Goal: Submit feedback/report problem: Provide input to the site owners about the experience or issues

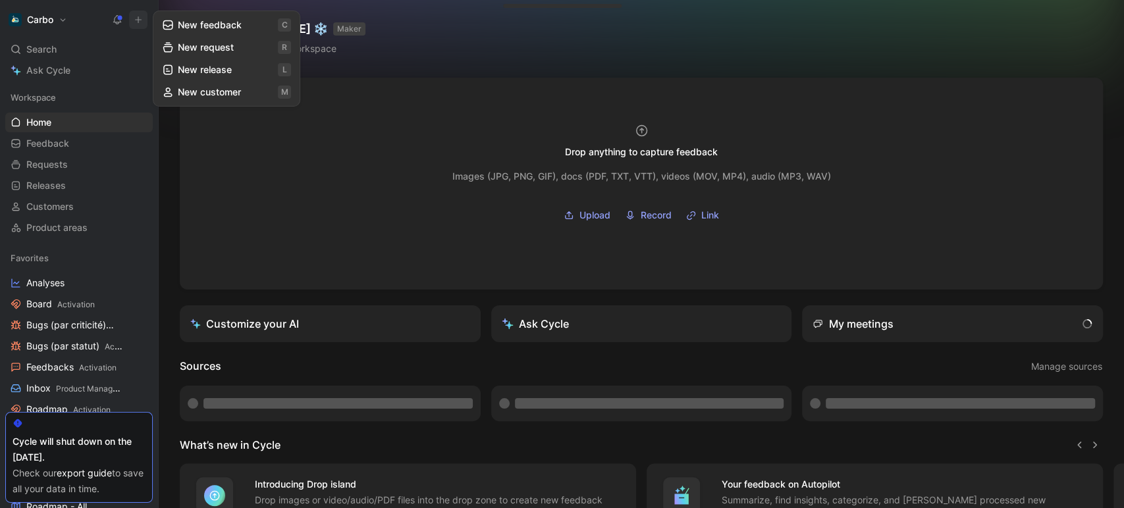
click at [184, 24] on button "New feedback c" at bounding box center [226, 25] width 141 height 22
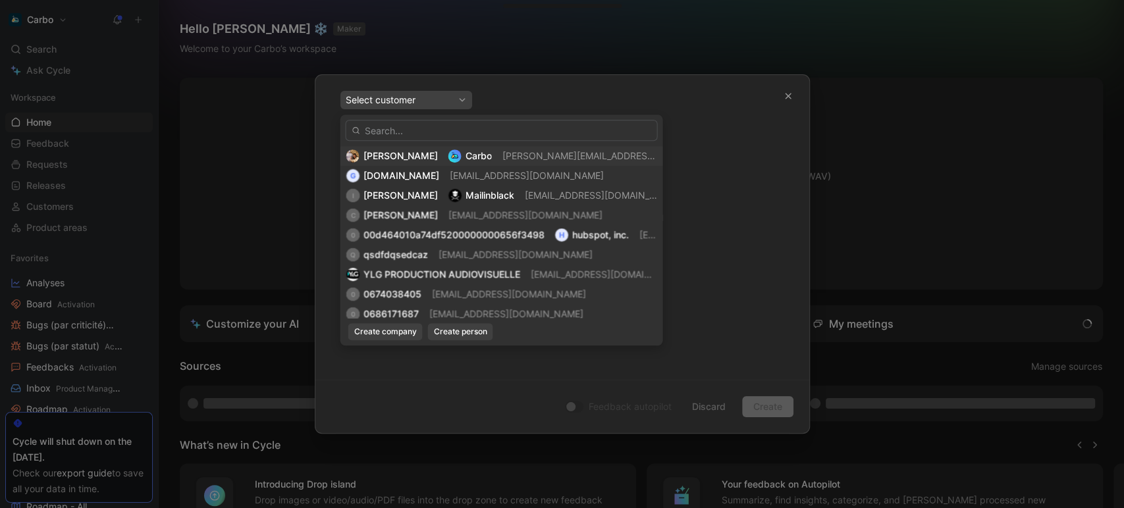
click at [437, 152] on span "[PERSON_NAME]" at bounding box center [400, 155] width 74 height 11
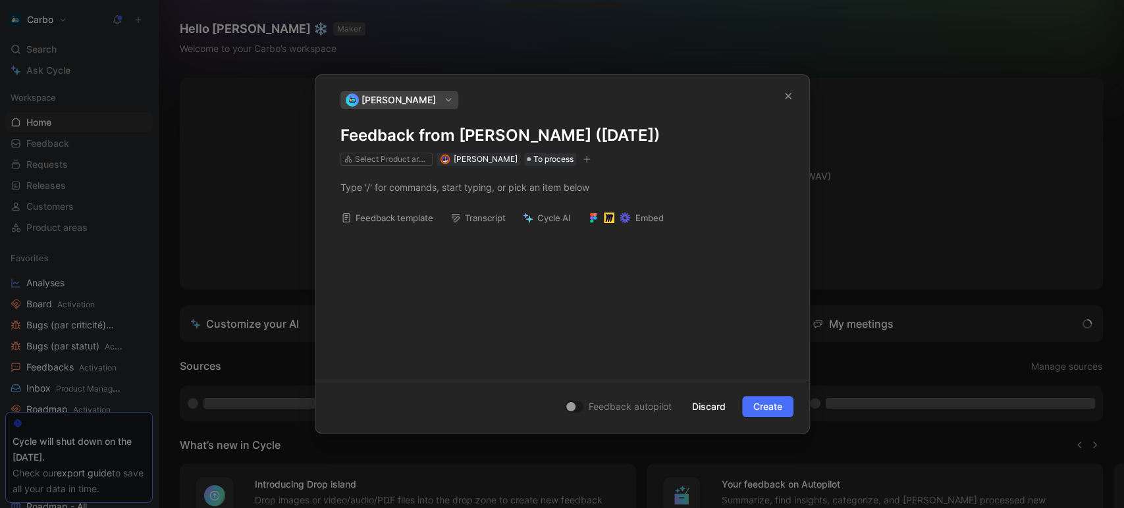
click at [490, 134] on h1 "Feedback from [PERSON_NAME] ([DATE])" at bounding box center [562, 135] width 444 height 21
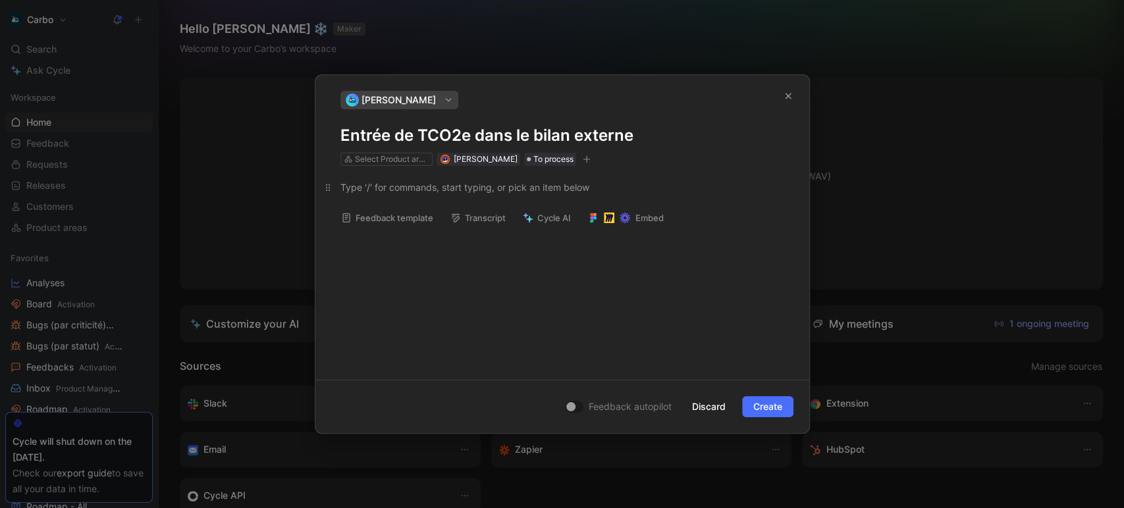
click at [436, 186] on div at bounding box center [562, 187] width 444 height 14
click at [395, 222] on button "Feedback template" at bounding box center [387, 218] width 104 height 18
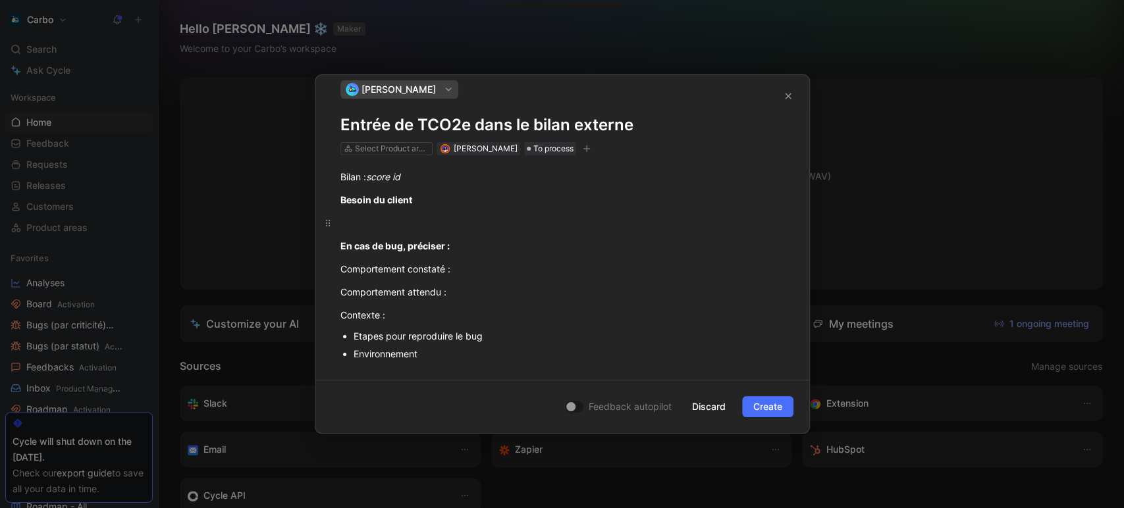
scroll to position [46, 0]
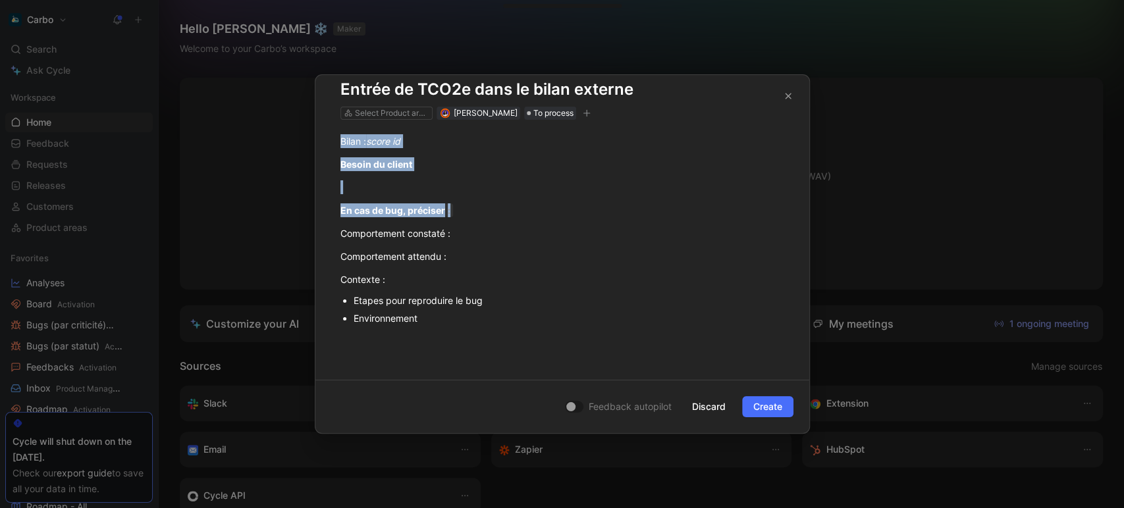
click at [276, 131] on div "[PERSON_NAME] Entrée de TCO2e dans le bilan externe Select Product areas [PERSO…" at bounding box center [562, 254] width 1124 height 508
click at [465, 199] on p "En cas de bug, préciser :" at bounding box center [562, 210] width 494 height 22
drag, startPoint x: 470, startPoint y: 210, endPoint x: 343, endPoint y: 141, distance: 144.6
click at [343, 141] on div "Bilan : score id Besoin du client En cas de bug, préciser : Comportement consta…" at bounding box center [562, 252] width 494 height 264
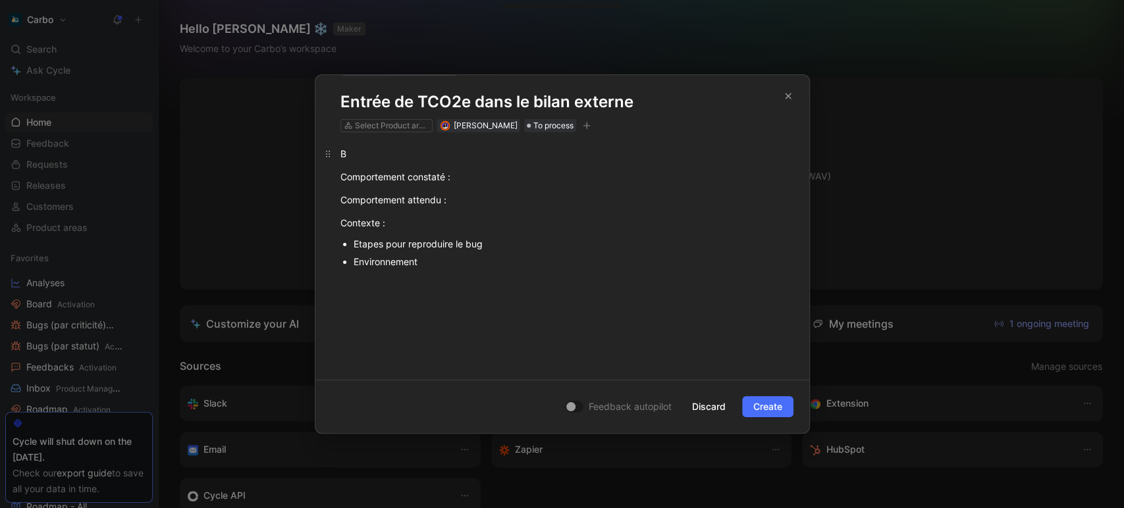
scroll to position [33, 0]
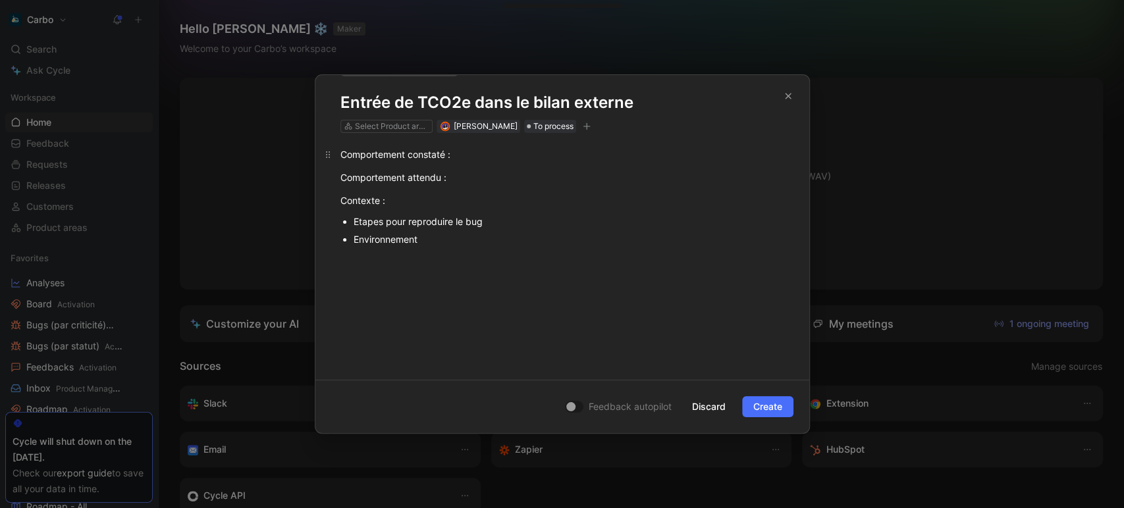
click at [500, 159] on div "Comportement constaté :" at bounding box center [562, 154] width 444 height 14
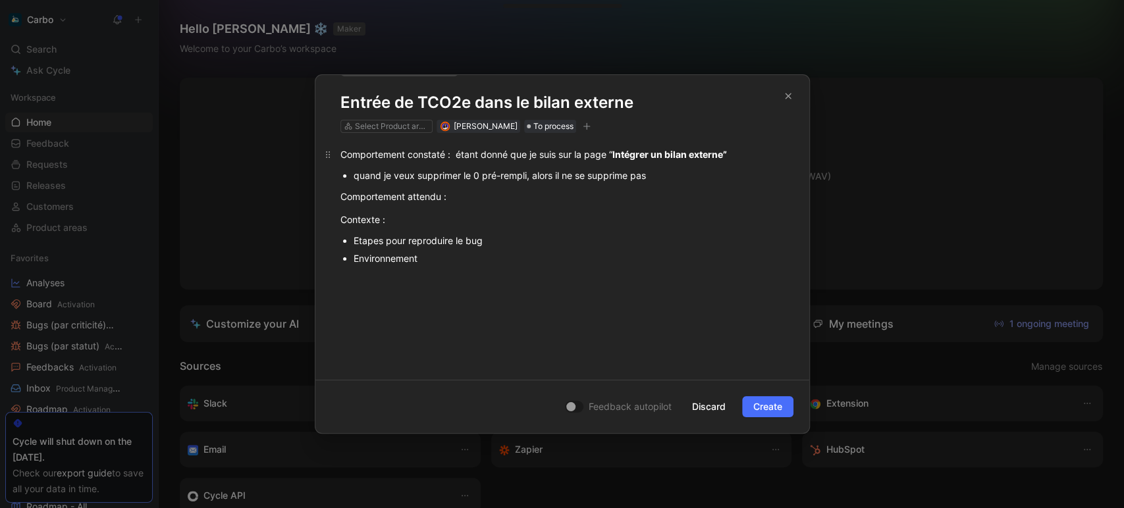
click at [769, 150] on div "Comportement constaté : étant donné que je suis sur la page “ Intégrer un bilan…" at bounding box center [562, 154] width 444 height 14
click at [516, 193] on div "Comportement attendu :" at bounding box center [562, 191] width 444 height 14
click at [473, 192] on div "Comportement attendu :" at bounding box center [562, 191] width 444 height 14
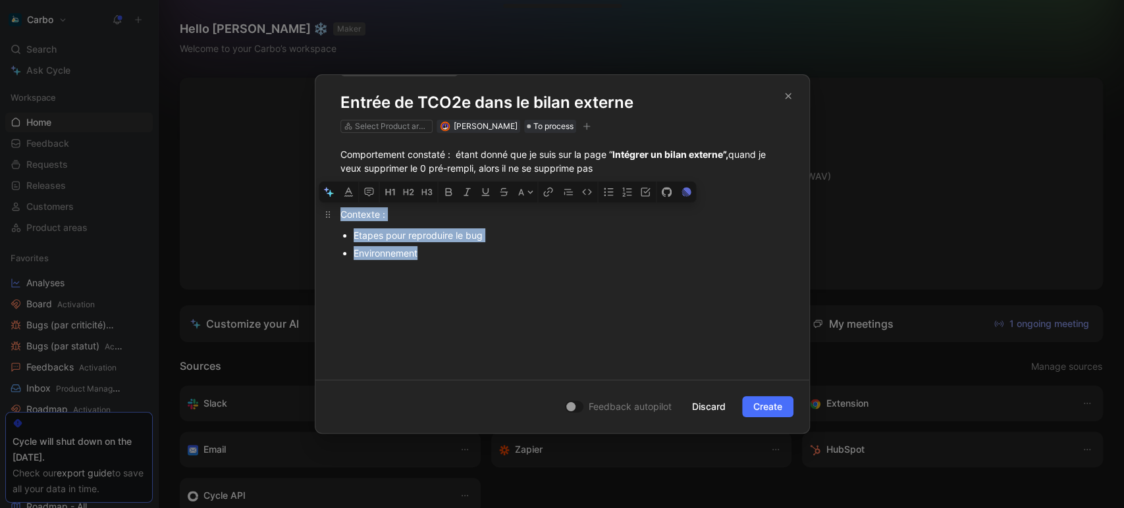
drag, startPoint x: 467, startPoint y: 255, endPoint x: 334, endPoint y: 221, distance: 137.5
click at [334, 221] on div "Comportement constaté : étant donné que je suis sur la page “ Intégrer un bilan…" at bounding box center [562, 226] width 494 height 186
click at [465, 251] on div "Environnement" at bounding box center [568, 253] width 430 height 14
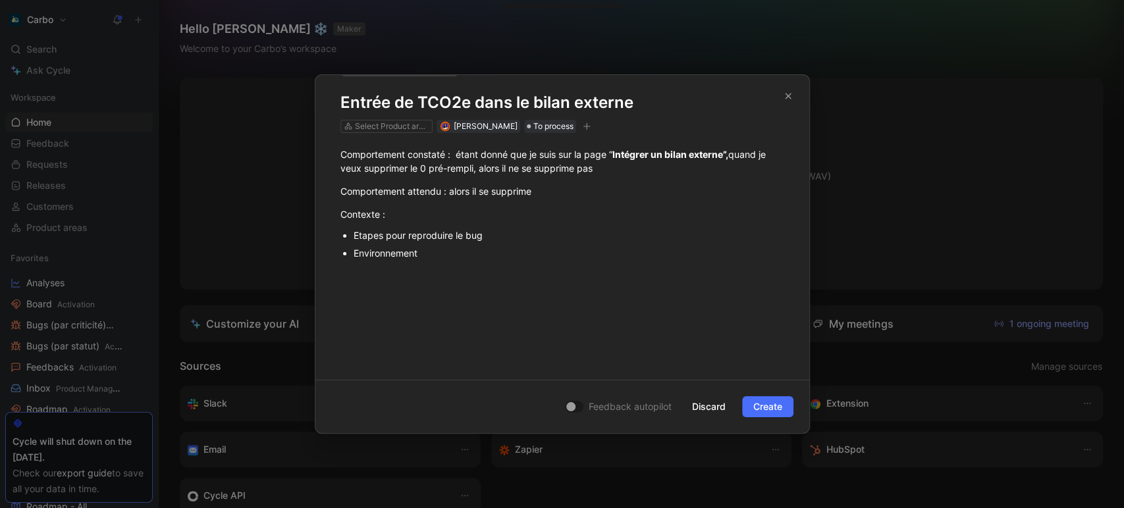
click at [500, 236] on div "Etapes pour reproduire le bug" at bounding box center [568, 235] width 430 height 14
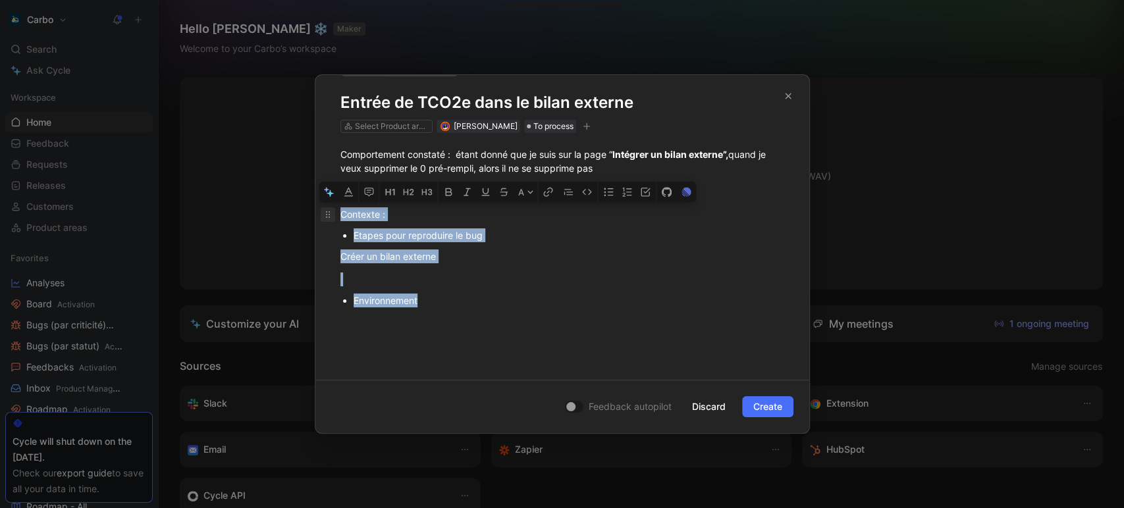
drag, startPoint x: 465, startPoint y: 302, endPoint x: 333, endPoint y: 213, distance: 159.2
click at [333, 213] on div "Comportement constaté : étant donné que je suis sur la page “ Intégrer un bilan…" at bounding box center [562, 249] width 494 height 233
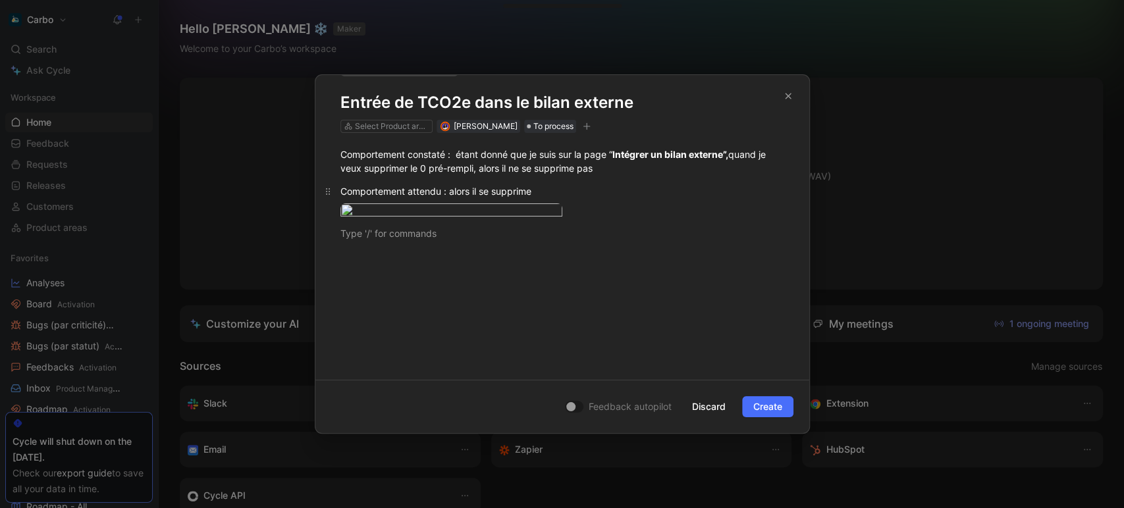
click at [629, 187] on div "Comportement attendu : alors il se supprime" at bounding box center [562, 191] width 444 height 14
click at [544, 242] on icon "button" at bounding box center [544, 240] width 1 height 5
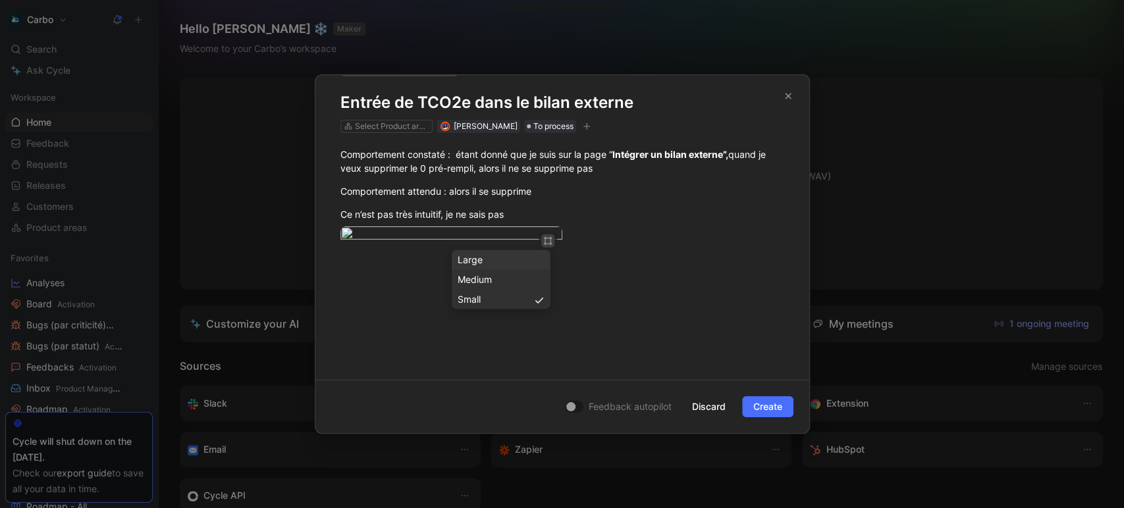
click at [496, 268] on div "Large" at bounding box center [501, 260] width 99 height 20
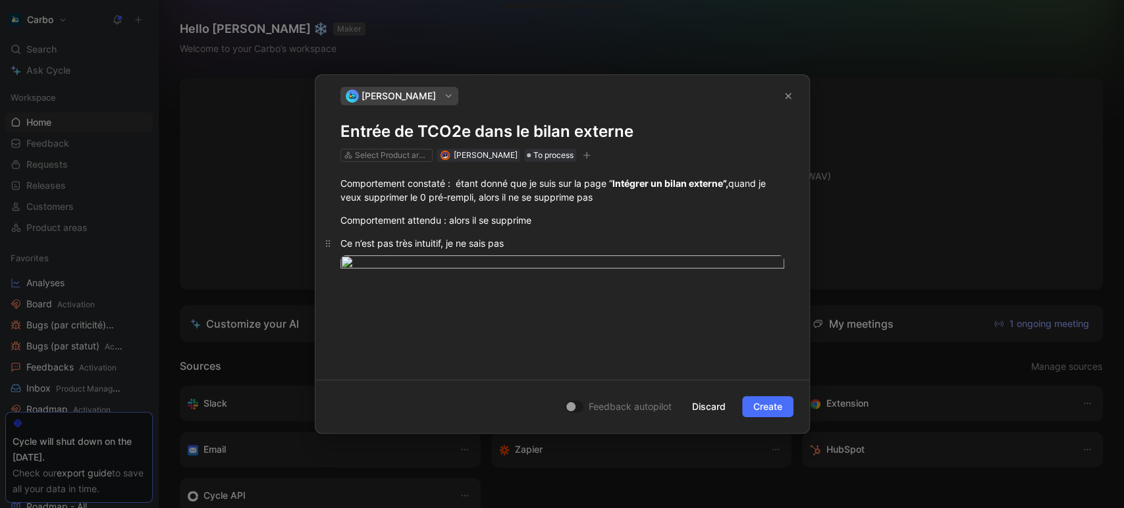
click at [515, 242] on div "Ce n’est pas très intuitif, je ne sais pas" at bounding box center [562, 243] width 444 height 14
click at [728, 188] on strong "Intégrer un bilan externe”," at bounding box center [670, 183] width 116 height 11
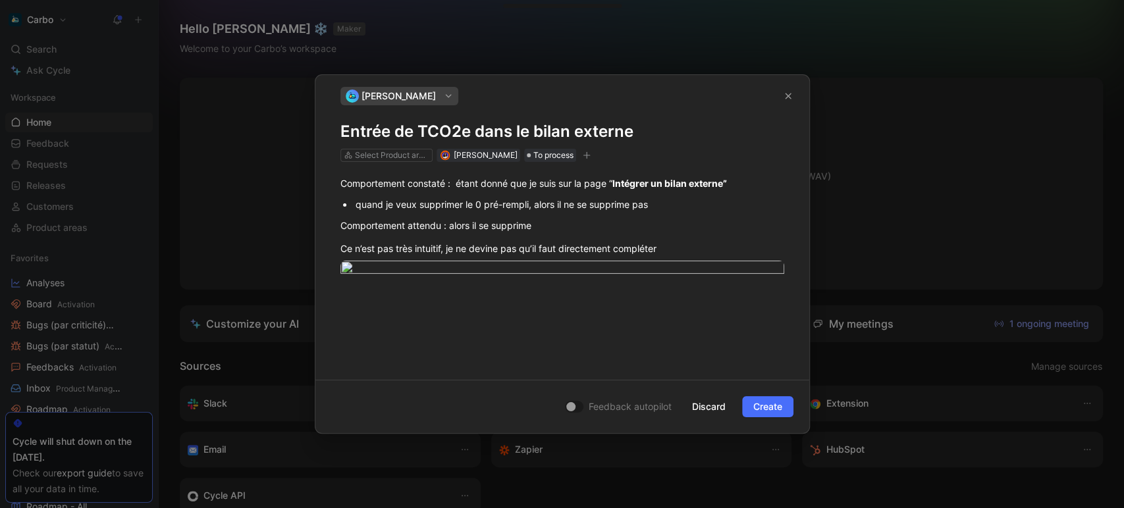
click at [732, 204] on div "quand je veux supprimer le 0 pré-rempli, alors il ne se supprime pas" at bounding box center [568, 204] width 430 height 14
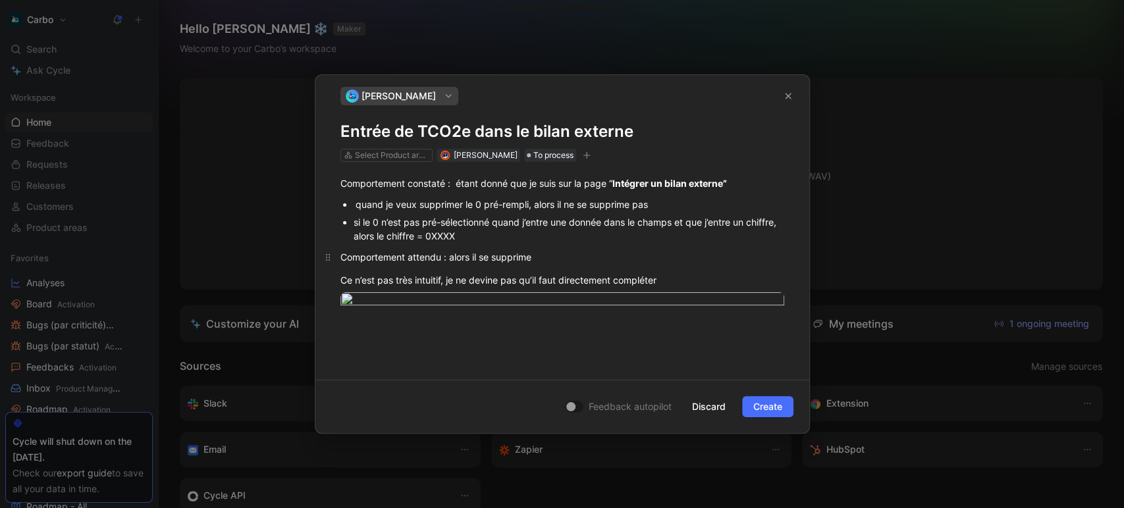
click at [455, 254] on div "Comportement attendu : alors il se supprime" at bounding box center [562, 257] width 444 height 14
click at [352, 199] on ul "quand je veux supprimer le 0 pré-rempli, alors il ne se supprime pas si le 0 n’…" at bounding box center [562, 220] width 494 height 49
click at [353, 219] on div "si le 0 n’est pas pré-sélectionné quand j’entre une donnée dans le champs et qu…" at bounding box center [568, 231] width 430 height 28
click at [448, 252] on div "Comportement attendu : alors il se supprime" at bounding box center [562, 257] width 444 height 14
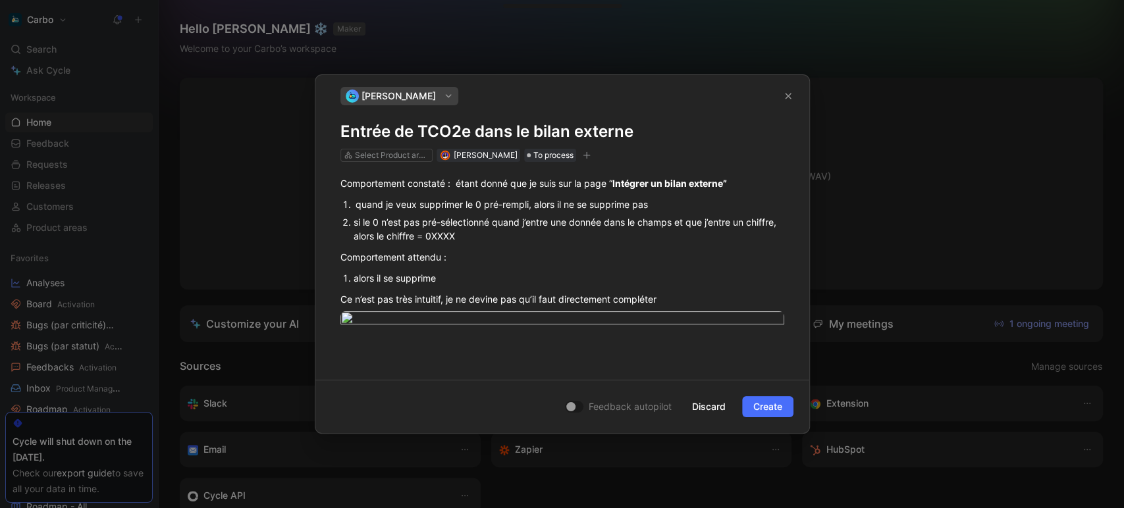
click at [459, 278] on div "alors il se supprime" at bounding box center [568, 278] width 430 height 14
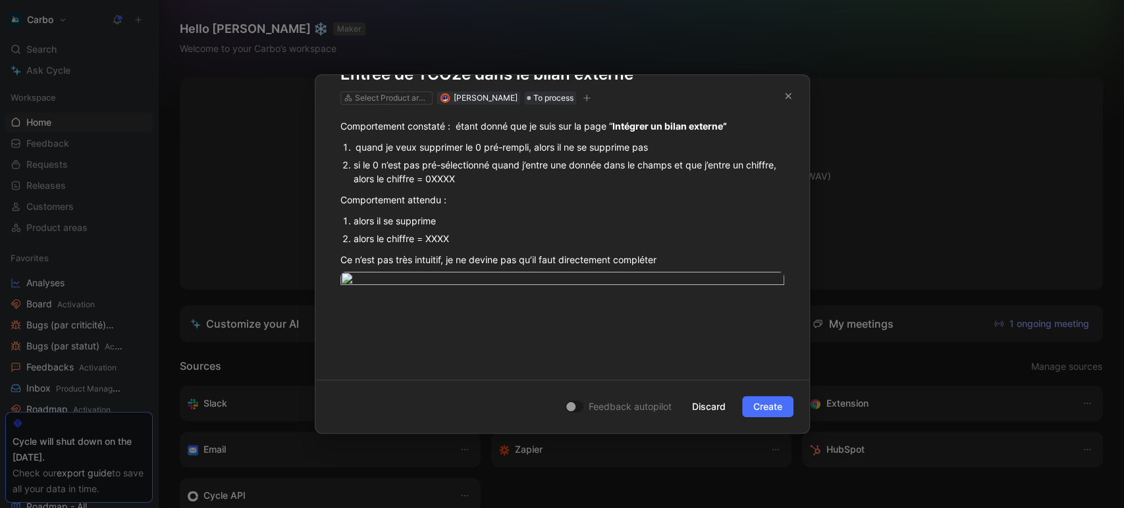
scroll to position [113, 0]
click at [344, 253] on div "Ce n’est pas très intuitif, je ne devine pas qu’il faut directement compléter" at bounding box center [562, 260] width 444 height 14
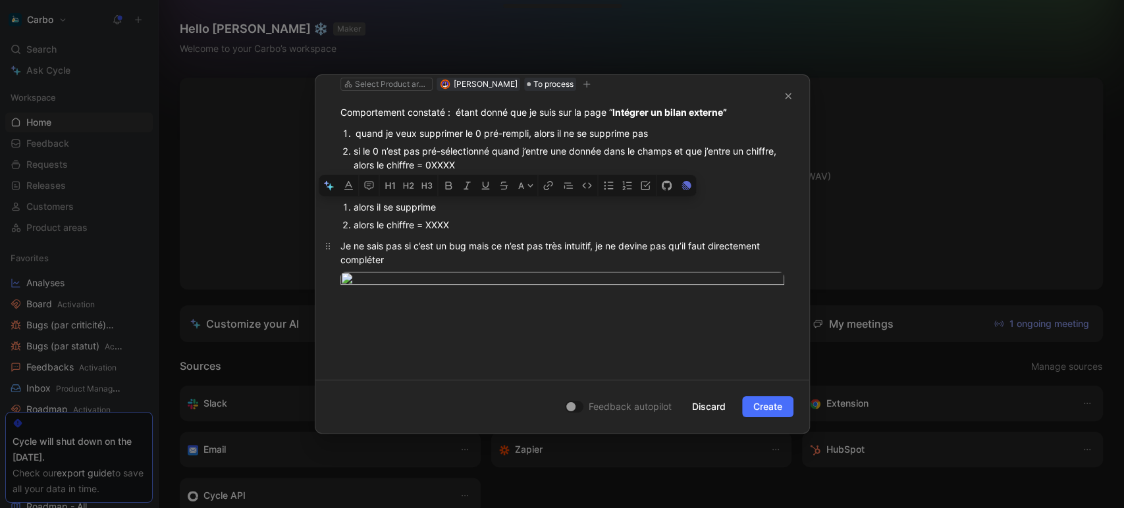
drag, startPoint x: 405, startPoint y: 218, endPoint x: 596, endPoint y: 209, distance: 190.4
click at [596, 239] on div "Je ne sais pas si c’est un bug mais ce n’est pas très intuitif, je ne devine pa…" at bounding box center [562, 253] width 444 height 28
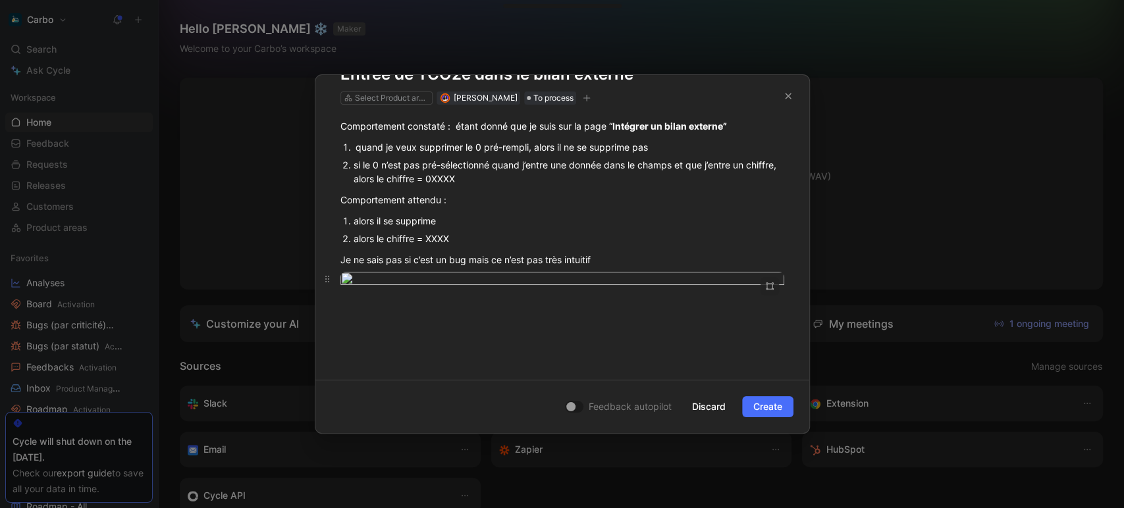
scroll to position [0, 0]
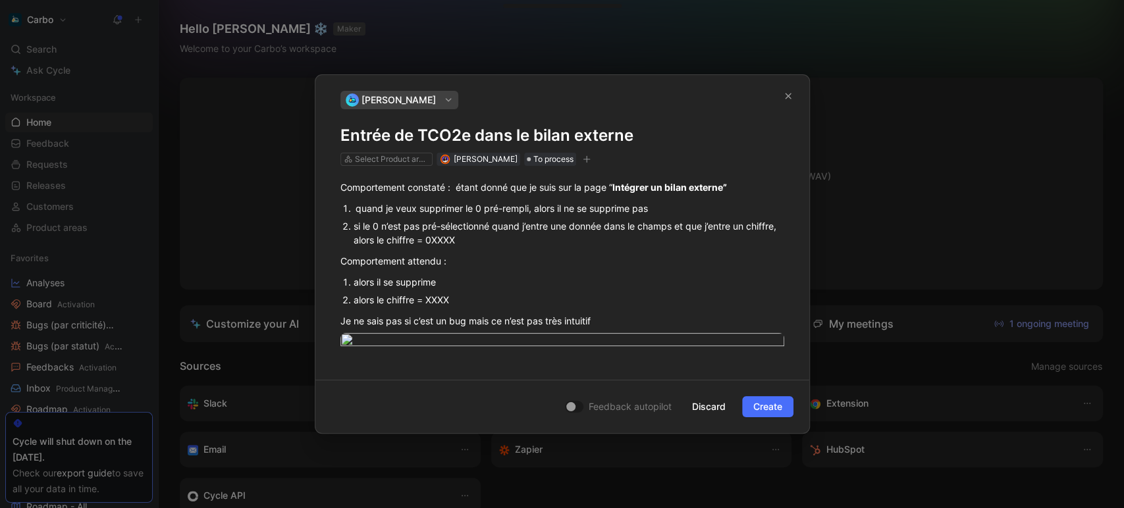
click at [590, 159] on icon "button" at bounding box center [587, 159] width 8 height 8
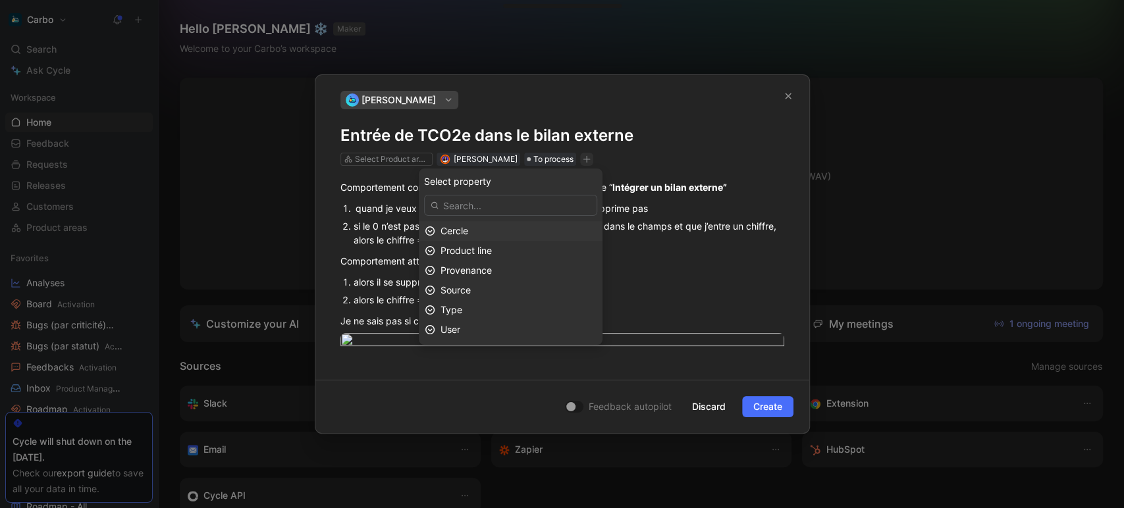
click at [505, 228] on div "Cercle" at bounding box center [518, 231] width 156 height 16
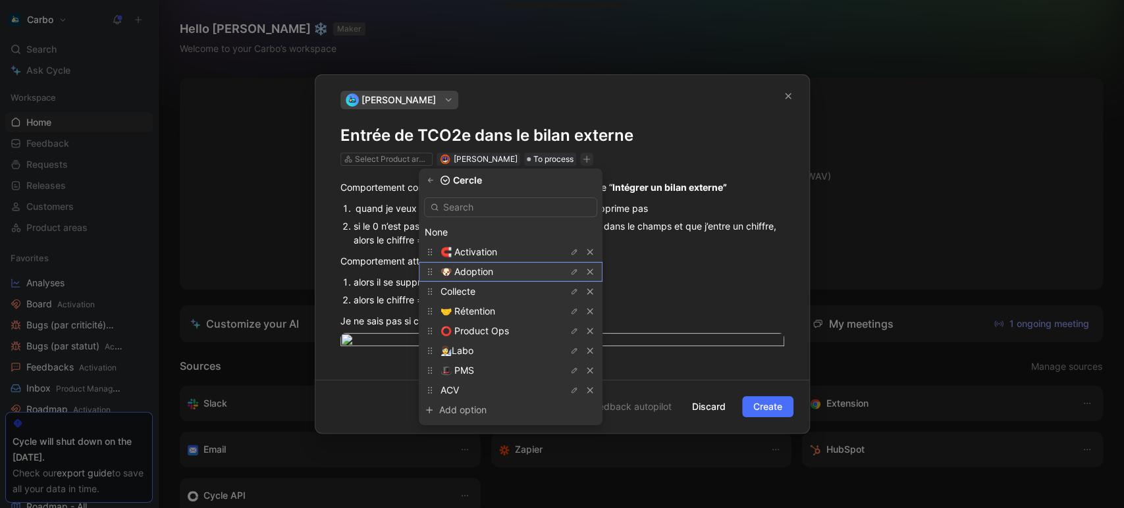
click at [493, 274] on span "🐶 Adoption" at bounding box center [466, 271] width 53 height 11
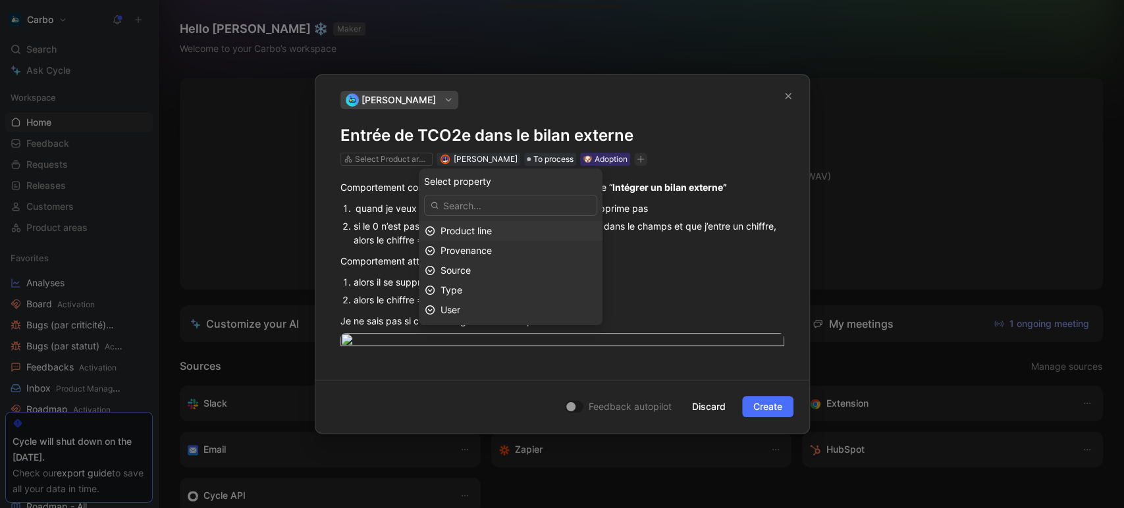
click at [508, 231] on div "Product line" at bounding box center [518, 231] width 156 height 16
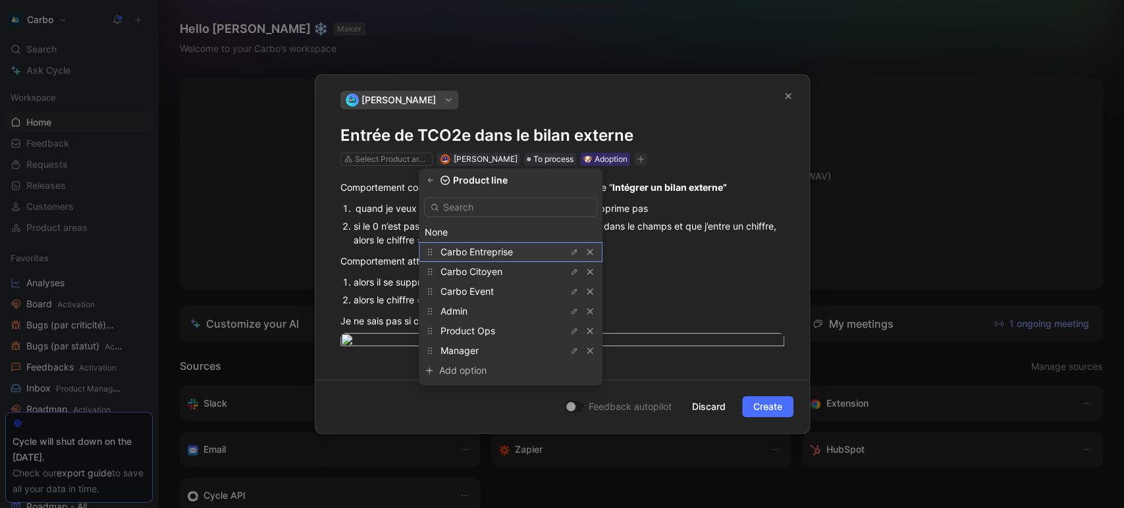
click at [495, 248] on span "Carbo Entreprise" at bounding box center [476, 251] width 72 height 11
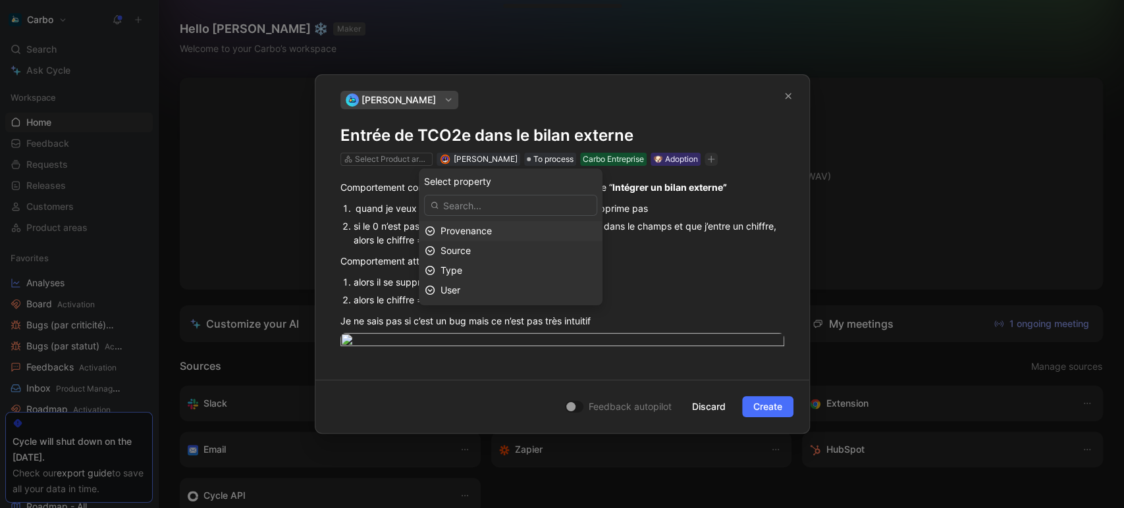
click at [515, 231] on div "Provenance" at bounding box center [518, 231] width 156 height 16
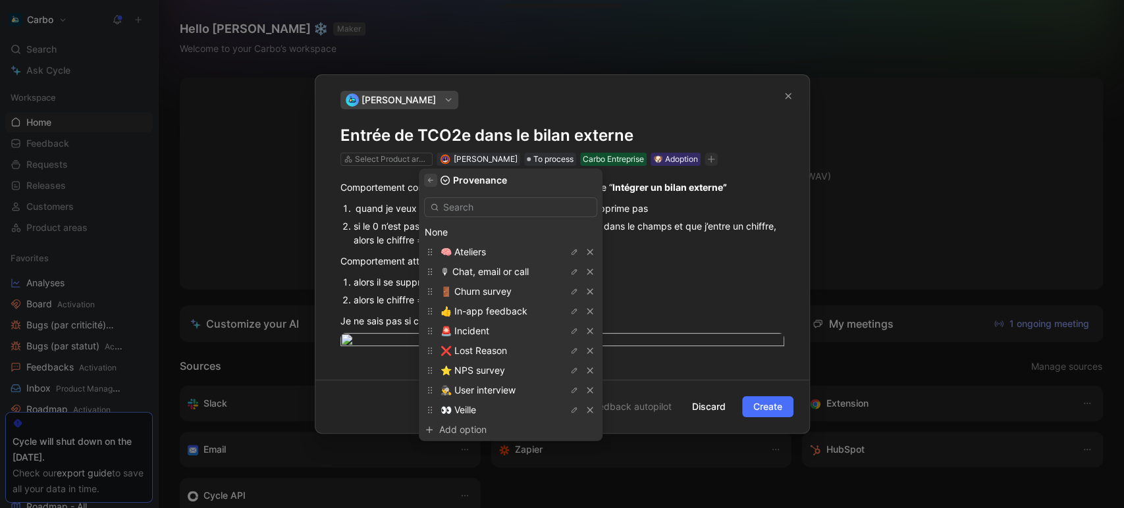
click at [437, 182] on button "button" at bounding box center [430, 180] width 13 height 13
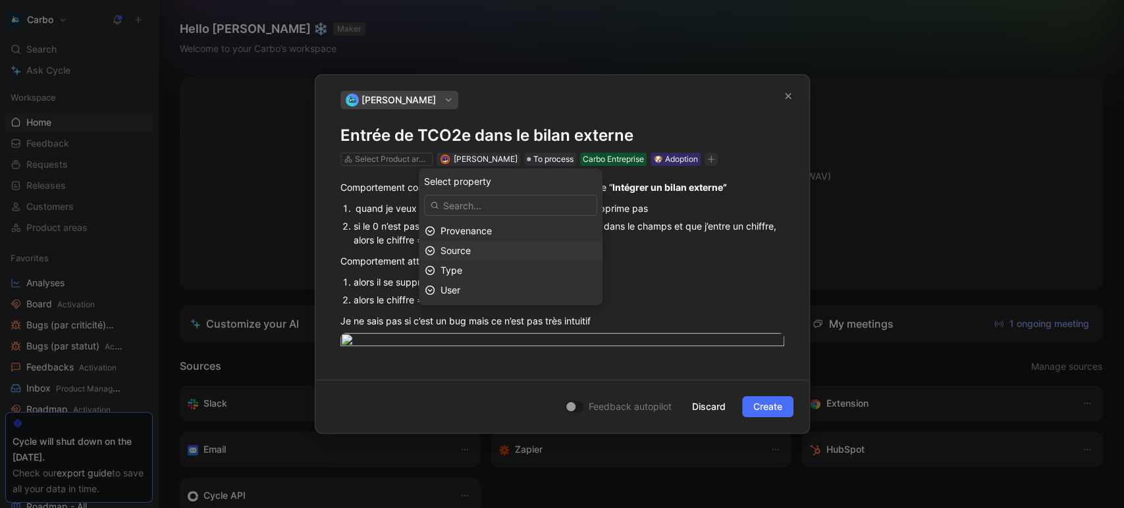
click at [488, 251] on div "Source" at bounding box center [518, 251] width 156 height 16
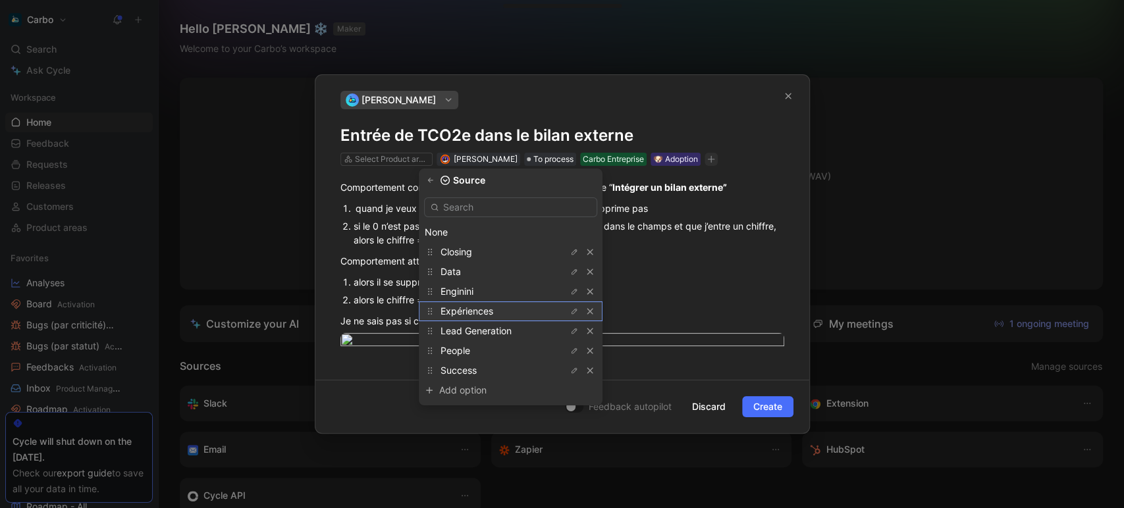
click at [493, 313] on span "Expériences" at bounding box center [466, 310] width 53 height 11
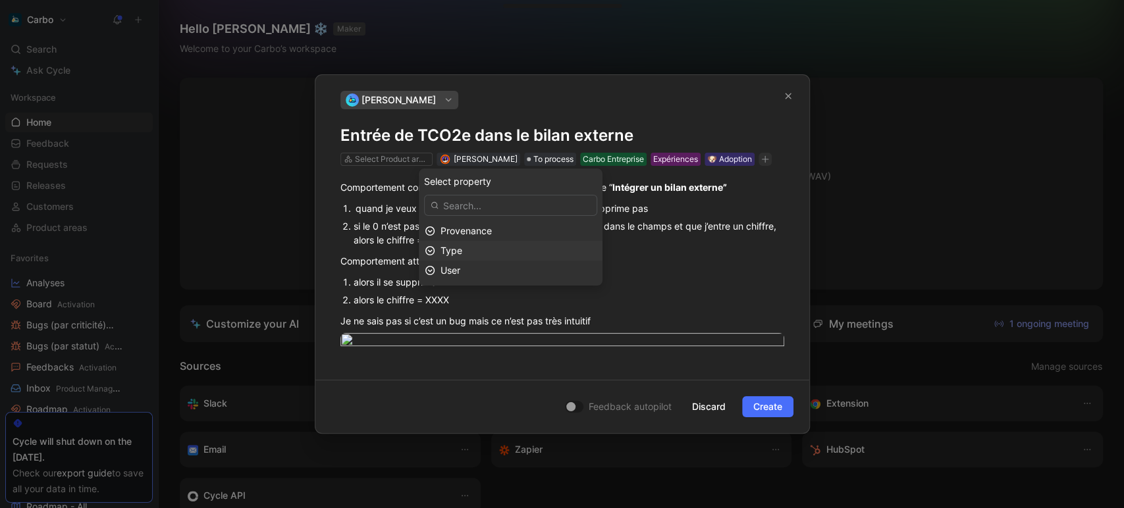
click at [500, 251] on div "Type" at bounding box center [518, 251] width 156 height 16
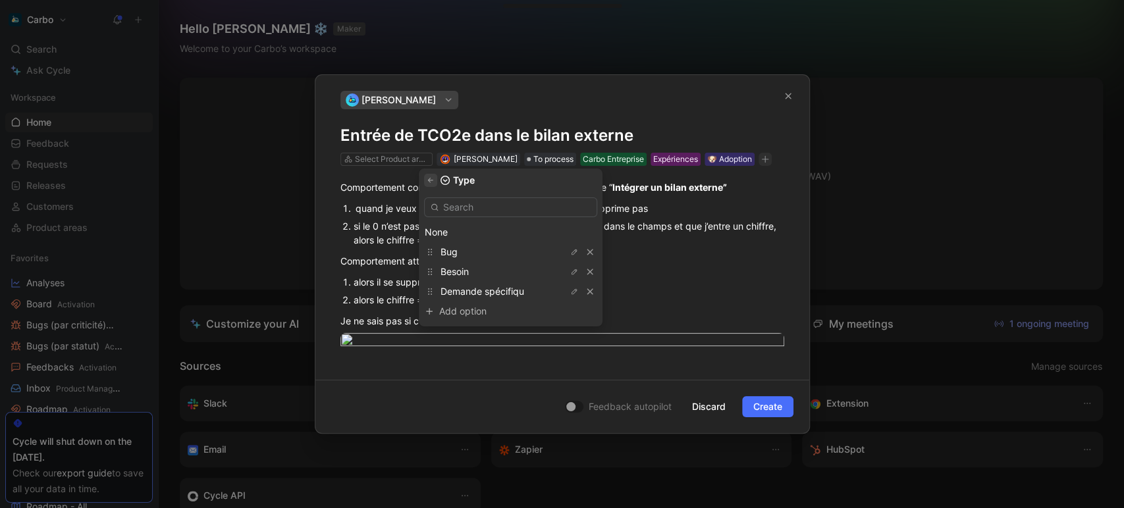
click at [434, 183] on icon "button" at bounding box center [431, 180] width 8 height 8
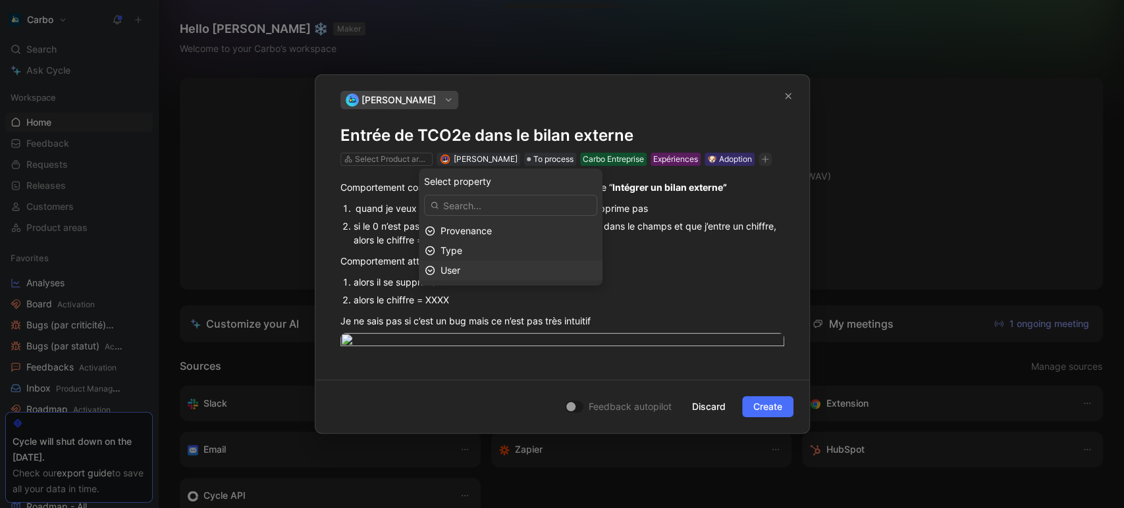
click at [508, 267] on div "User" at bounding box center [518, 271] width 156 height 16
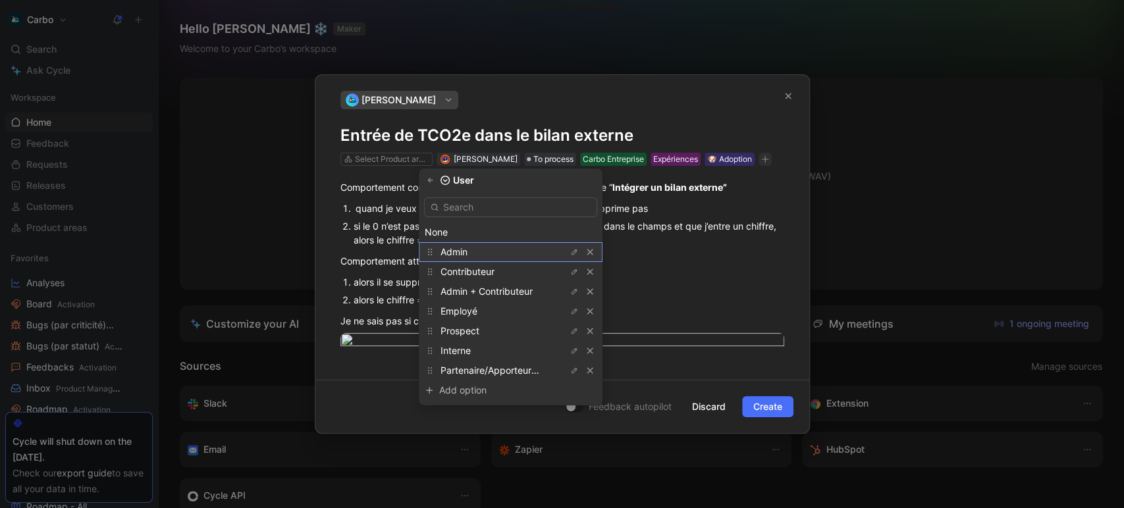
click at [487, 252] on div "Admin" at bounding box center [489, 252] width 99 height 16
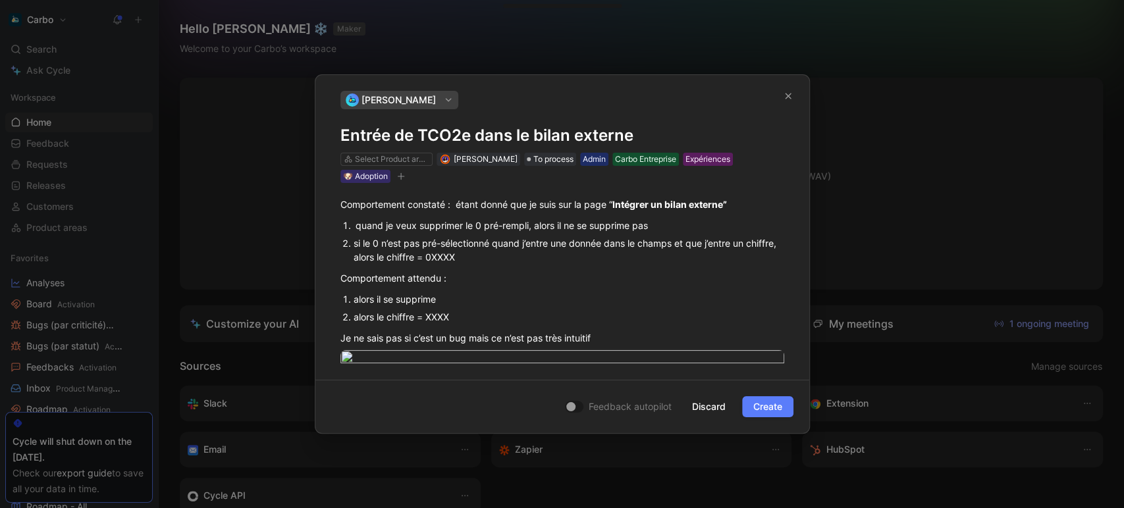
click at [779, 410] on span "Create" at bounding box center [767, 407] width 29 height 16
